Goal: Information Seeking & Learning: Learn about a topic

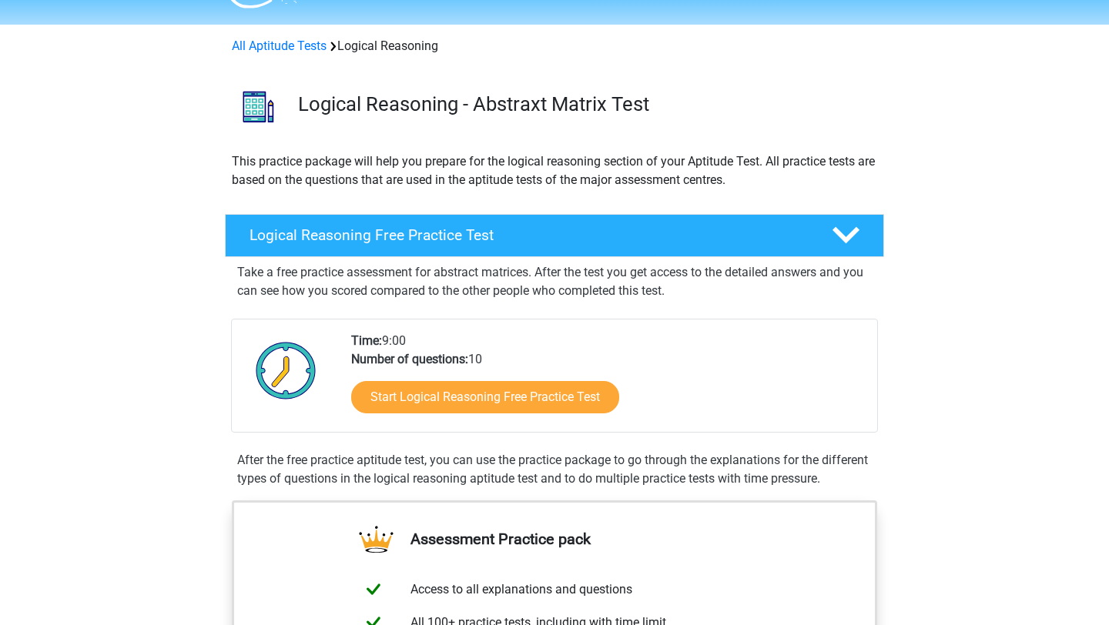
scroll to position [38, 0]
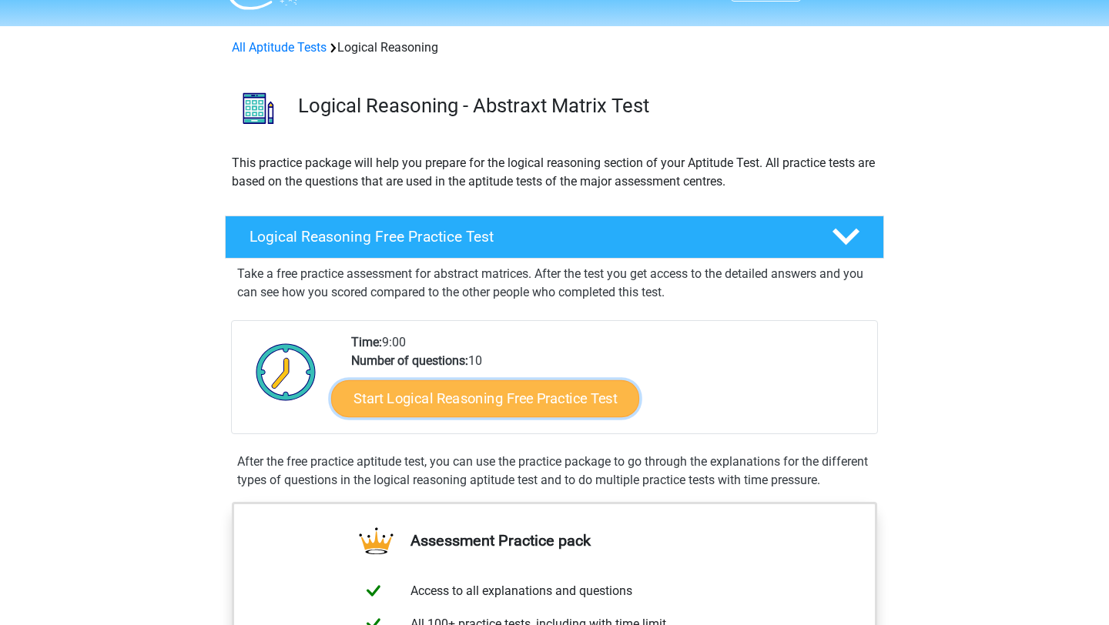
click at [484, 402] on link "Start Logical Reasoning Free Practice Test" at bounding box center [485, 398] width 308 height 37
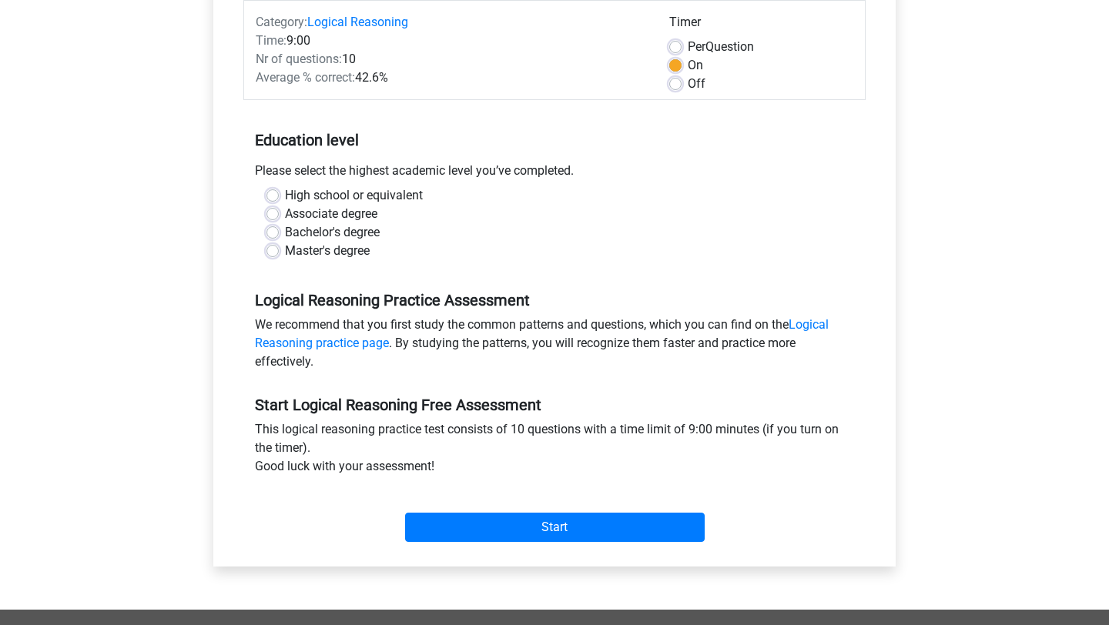
scroll to position [199, 0]
click at [285, 234] on label "Bachelor's degree" at bounding box center [332, 233] width 95 height 18
click at [271, 234] on input "Bachelor's degree" at bounding box center [272, 231] width 12 height 15
radio input "true"
click at [687, 84] on label "Off" at bounding box center [696, 84] width 18 height 18
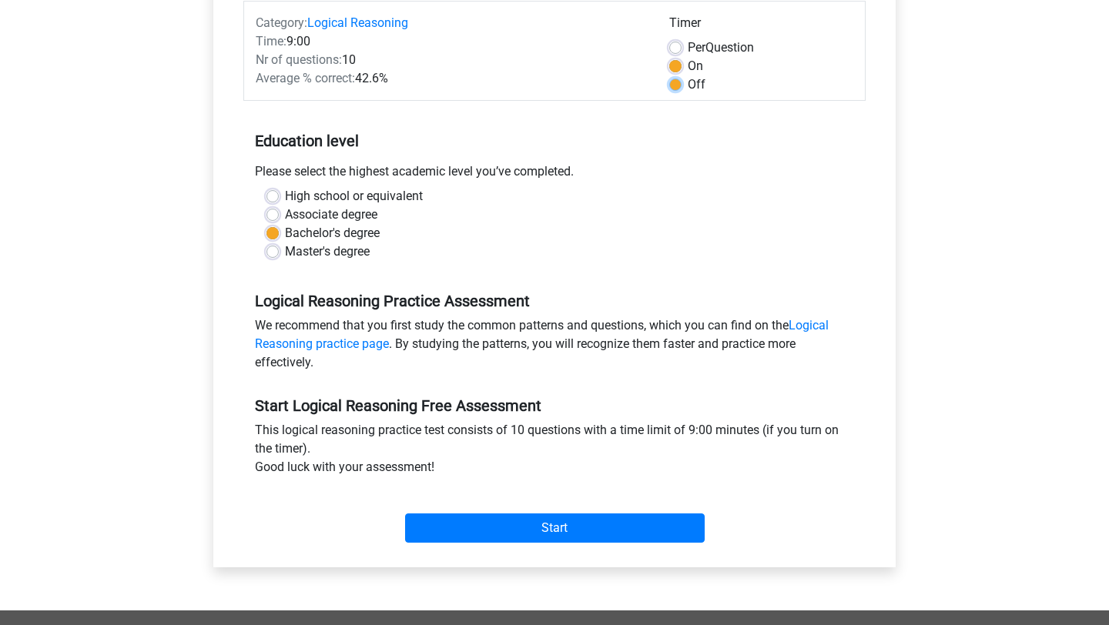
click at [677, 84] on input "Off" at bounding box center [675, 82] width 12 height 15
radio input "true"
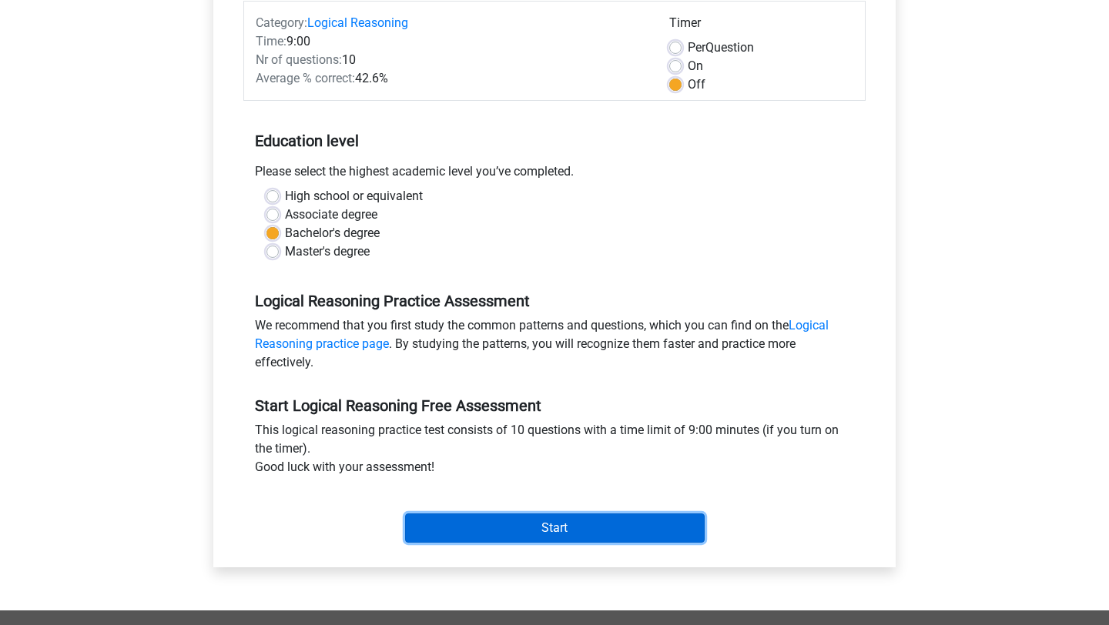
click at [590, 528] on input "Start" at bounding box center [554, 527] width 299 height 29
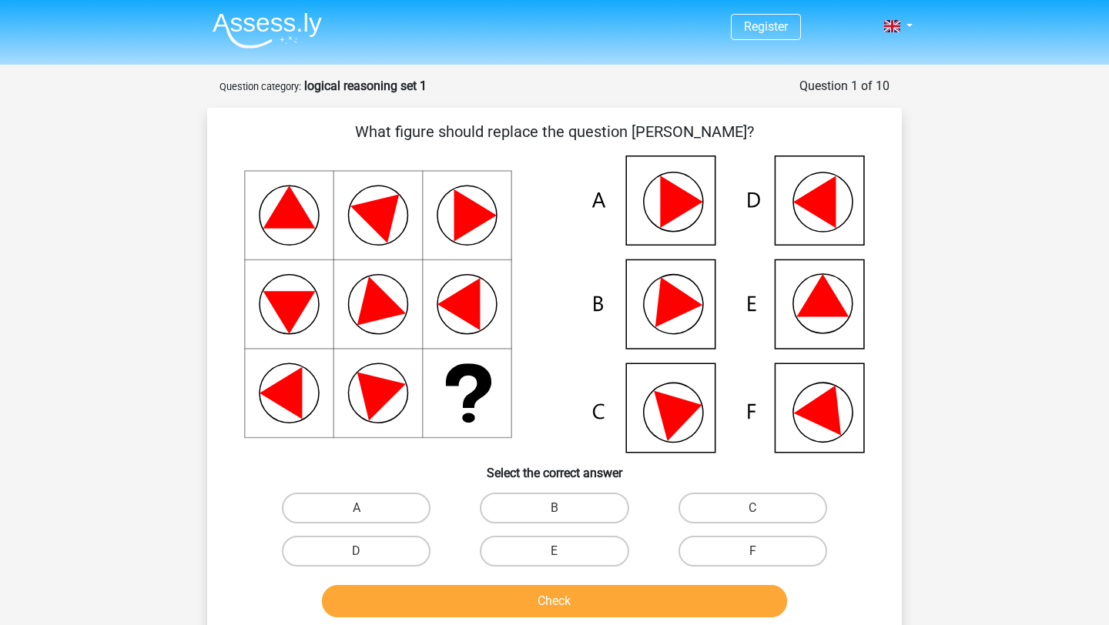
click at [562, 551] on input "E" at bounding box center [559, 556] width 10 height 10
radio input "true"
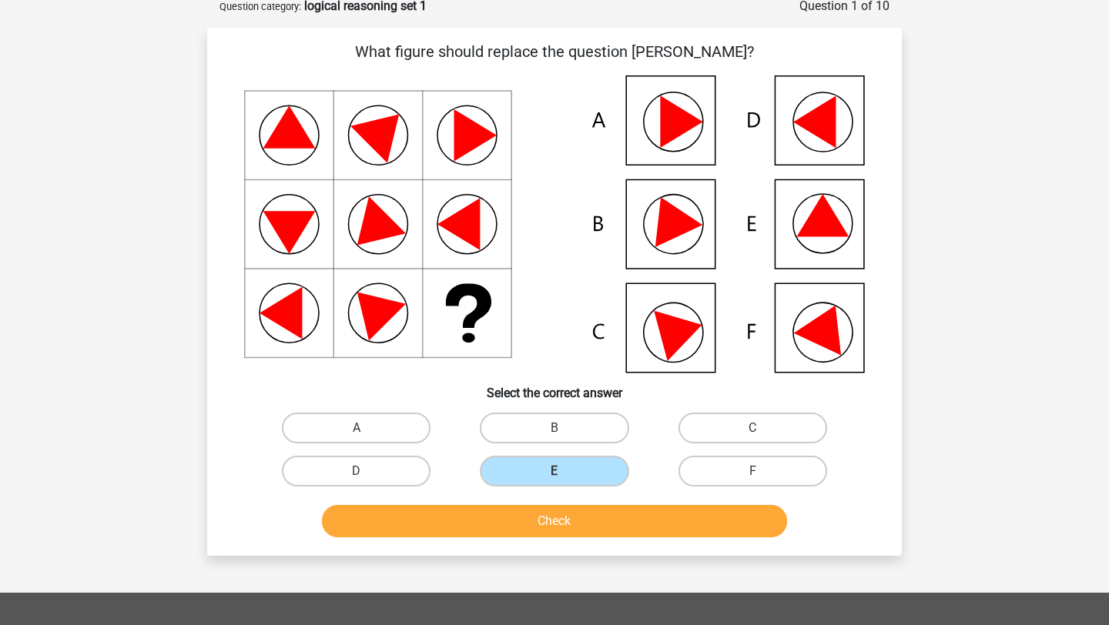
scroll to position [101, 0]
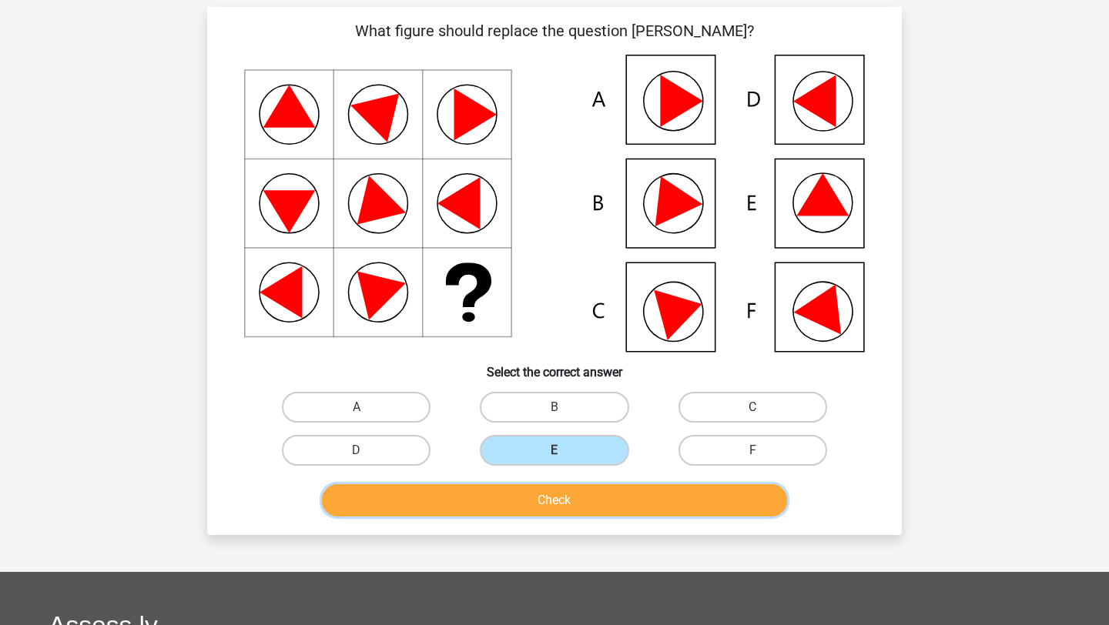
click at [602, 498] on button "Check" at bounding box center [555, 500] width 466 height 32
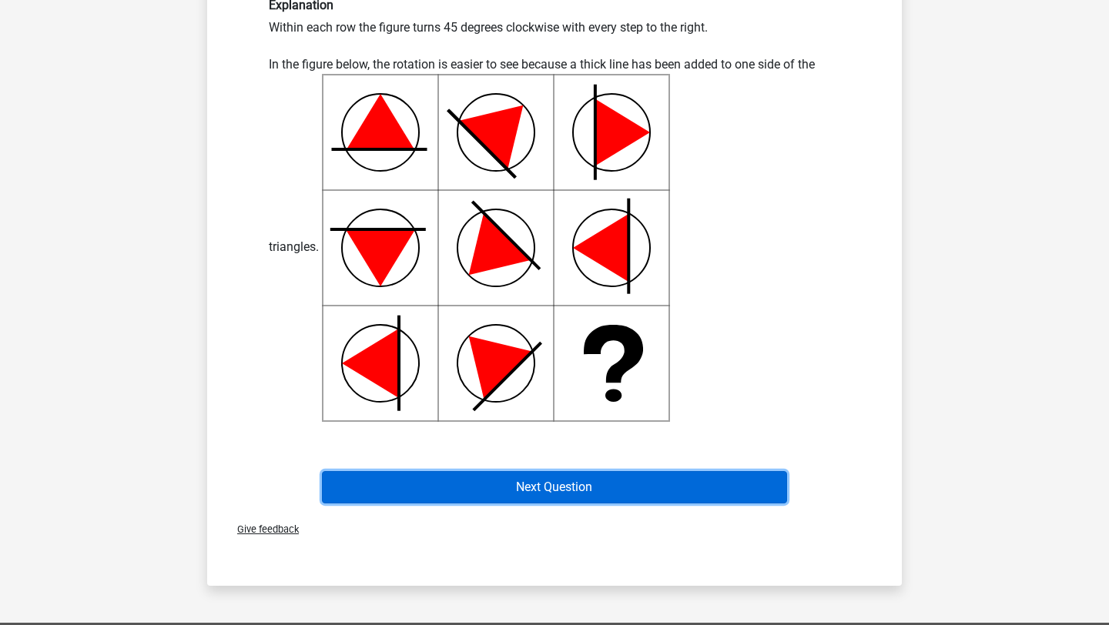
click at [667, 480] on button "Next Question" at bounding box center [555, 487] width 466 height 32
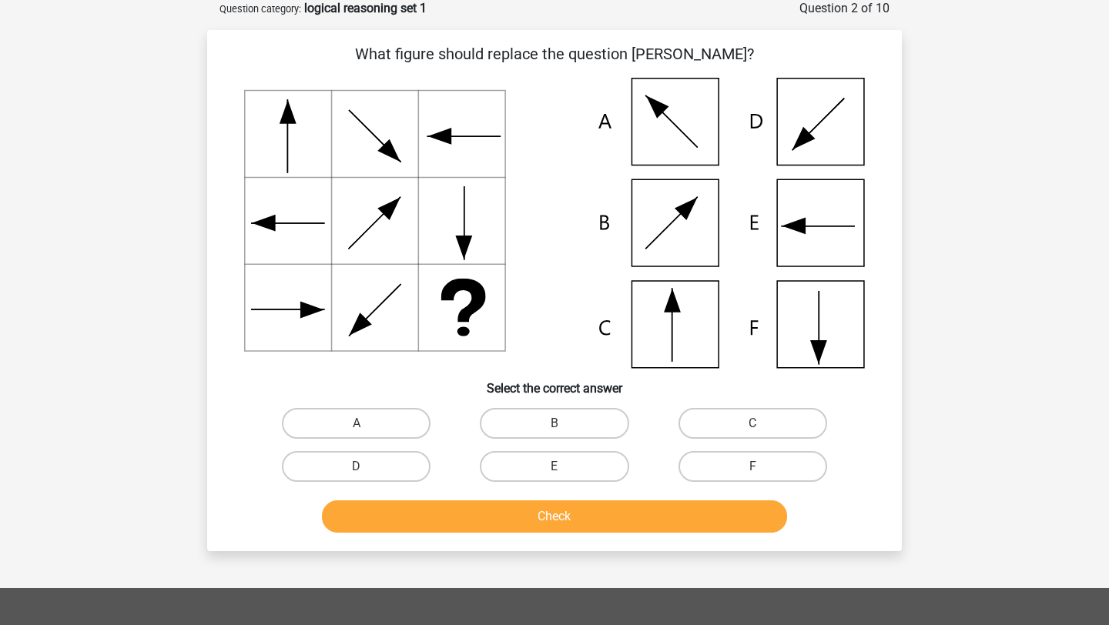
scroll to position [77, 0]
click at [708, 423] on label "C" at bounding box center [752, 424] width 149 height 31
click at [752, 424] on input "C" at bounding box center [757, 429] width 10 height 10
radio input "true"
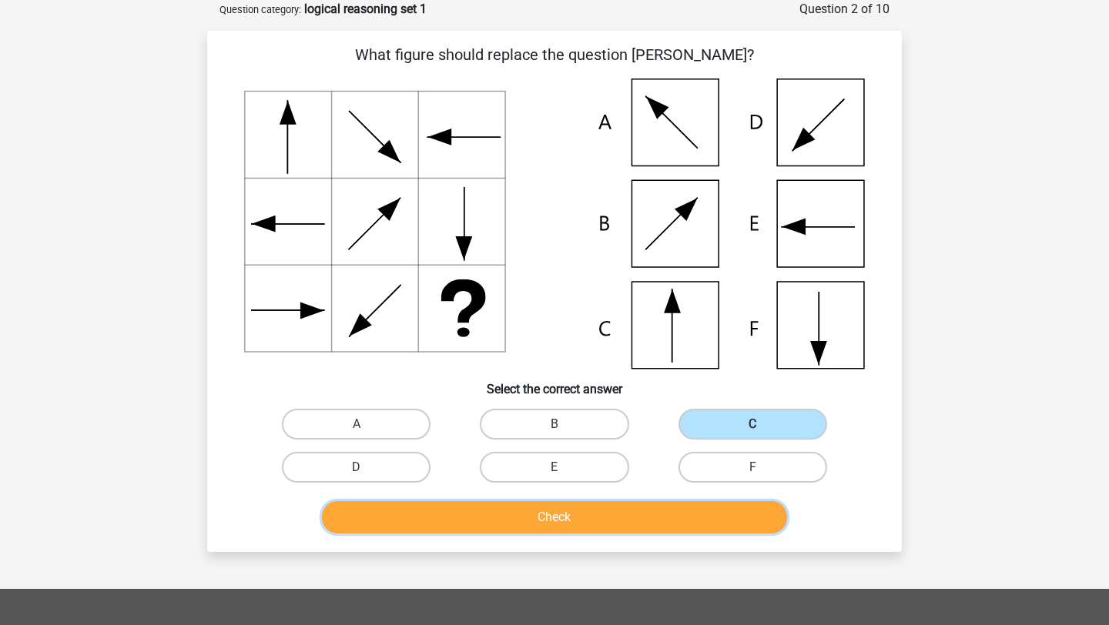
click at [651, 517] on button "Check" at bounding box center [555, 517] width 466 height 32
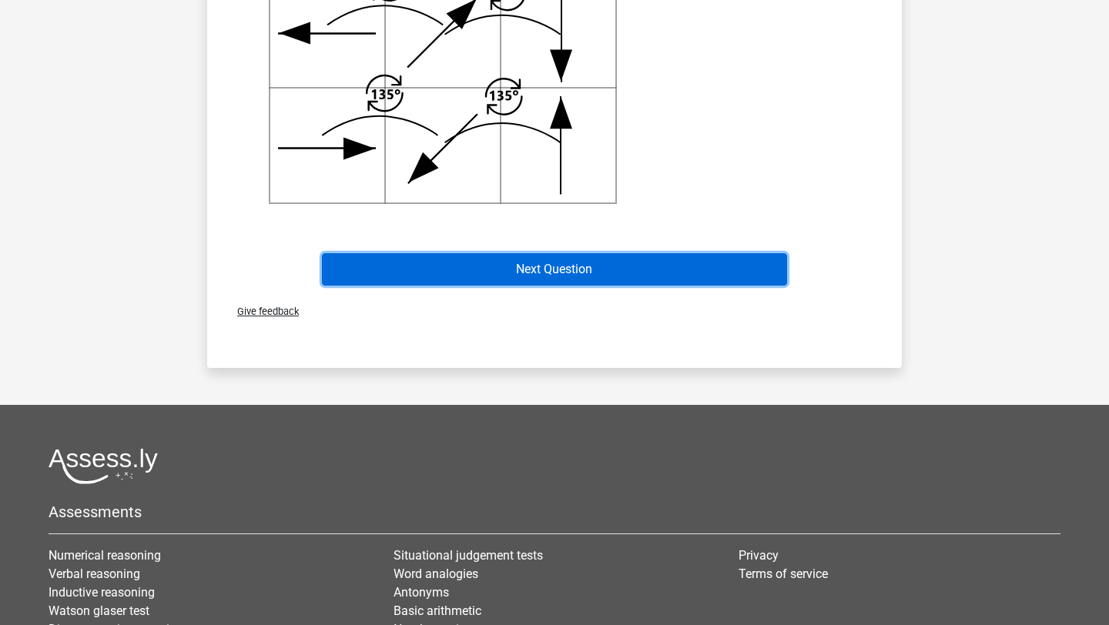
click at [643, 266] on button "Next Question" at bounding box center [555, 269] width 466 height 32
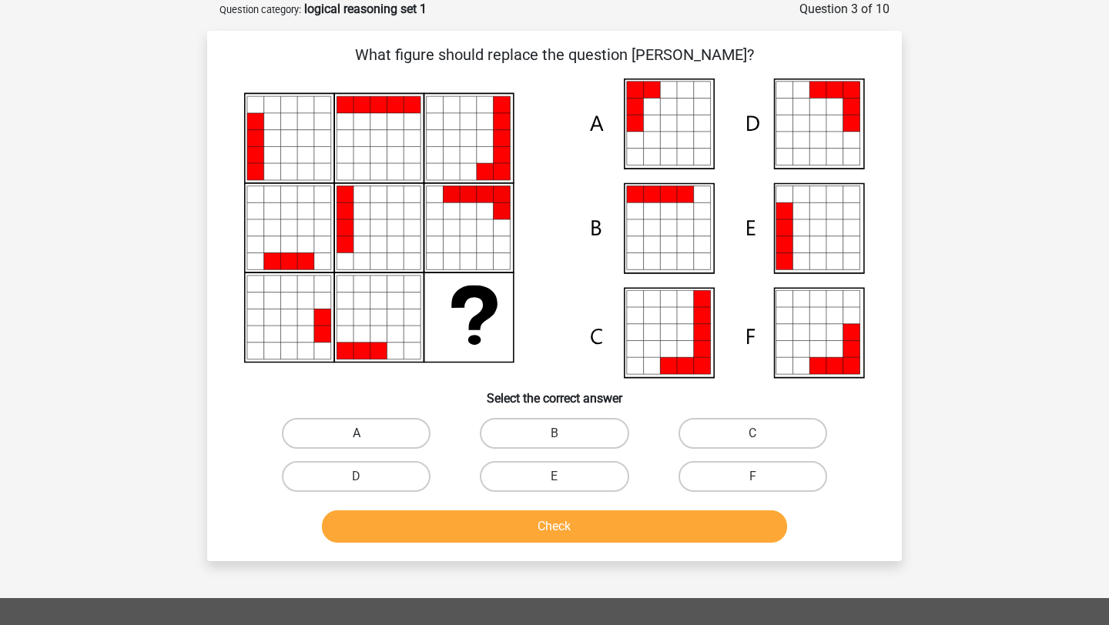
click at [375, 431] on label "A" at bounding box center [356, 433] width 149 height 31
click at [366, 433] on input "A" at bounding box center [361, 438] width 10 height 10
radio input "true"
click at [517, 532] on button "Check" at bounding box center [555, 526] width 466 height 32
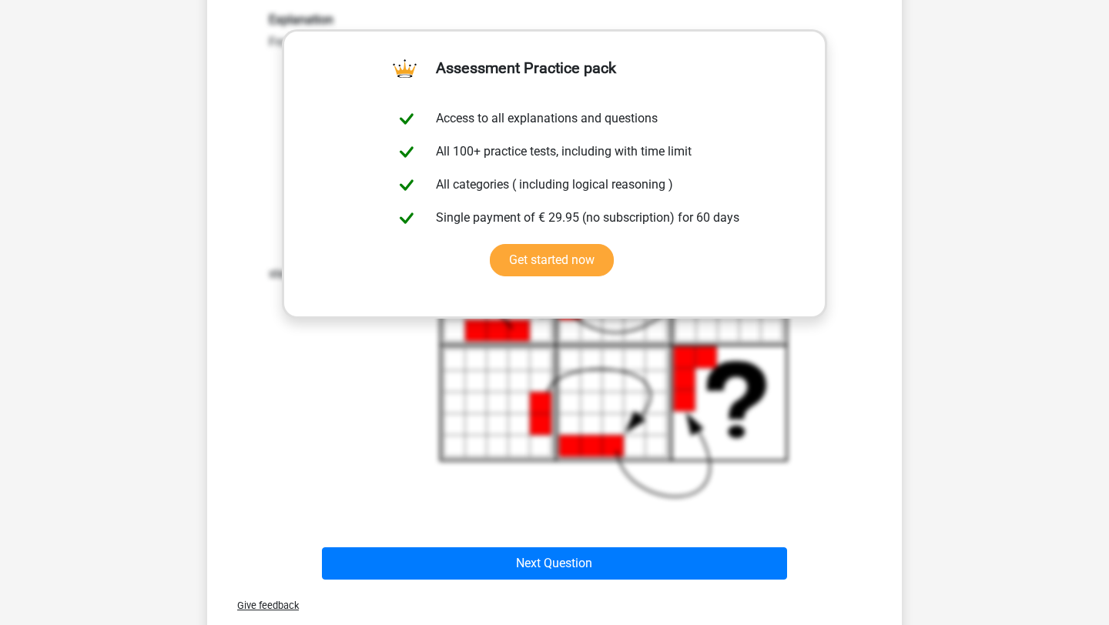
scroll to position [621, 0]
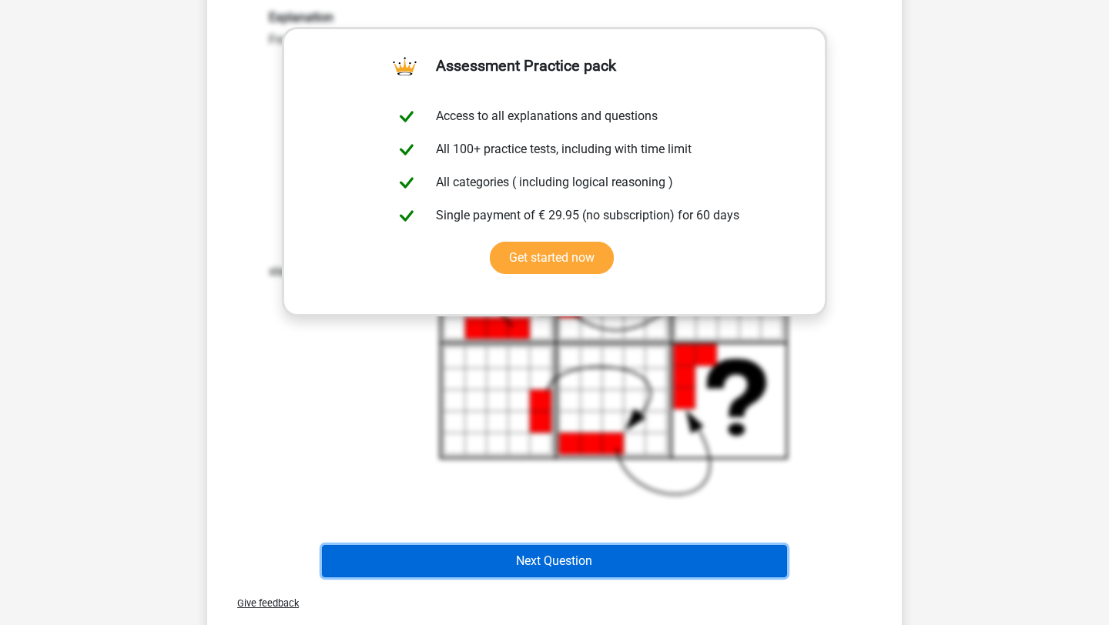
click at [560, 558] on button "Next Question" at bounding box center [555, 561] width 466 height 32
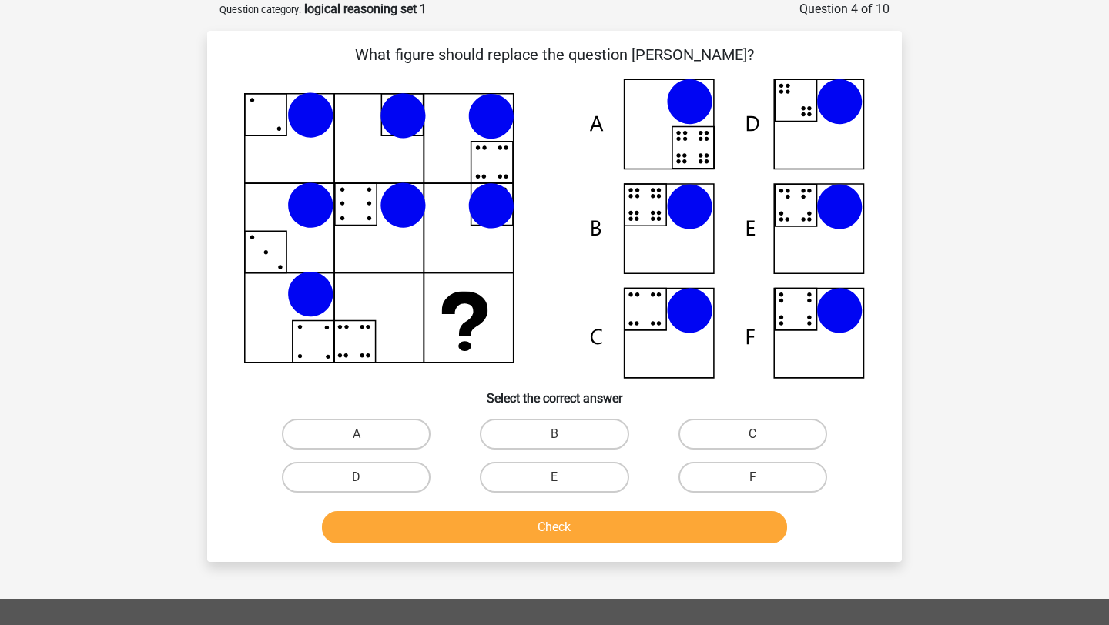
scroll to position [79, 0]
